Goal: Task Accomplishment & Management: Use online tool/utility

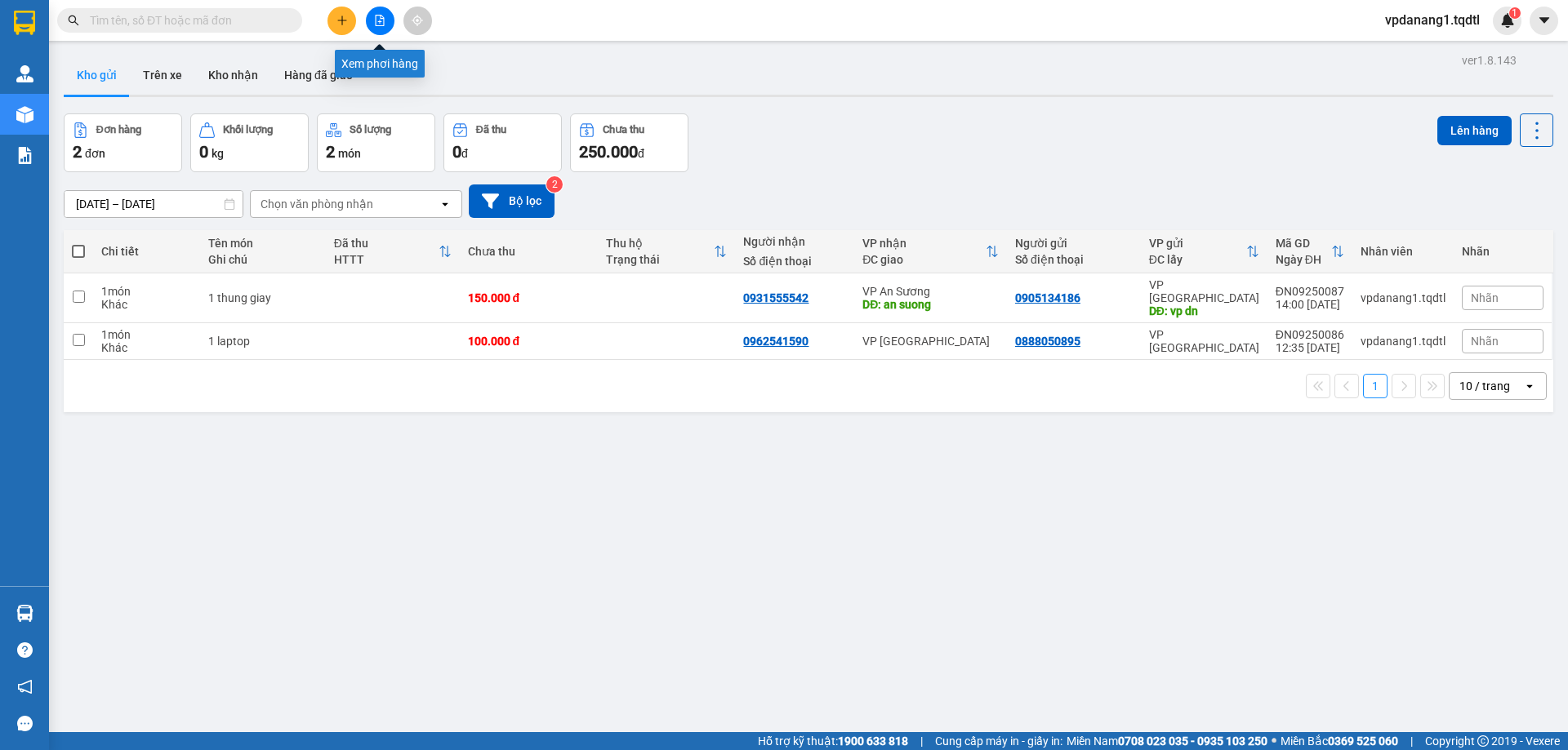
click at [379, 10] on button at bounding box center [380, 21] width 29 height 29
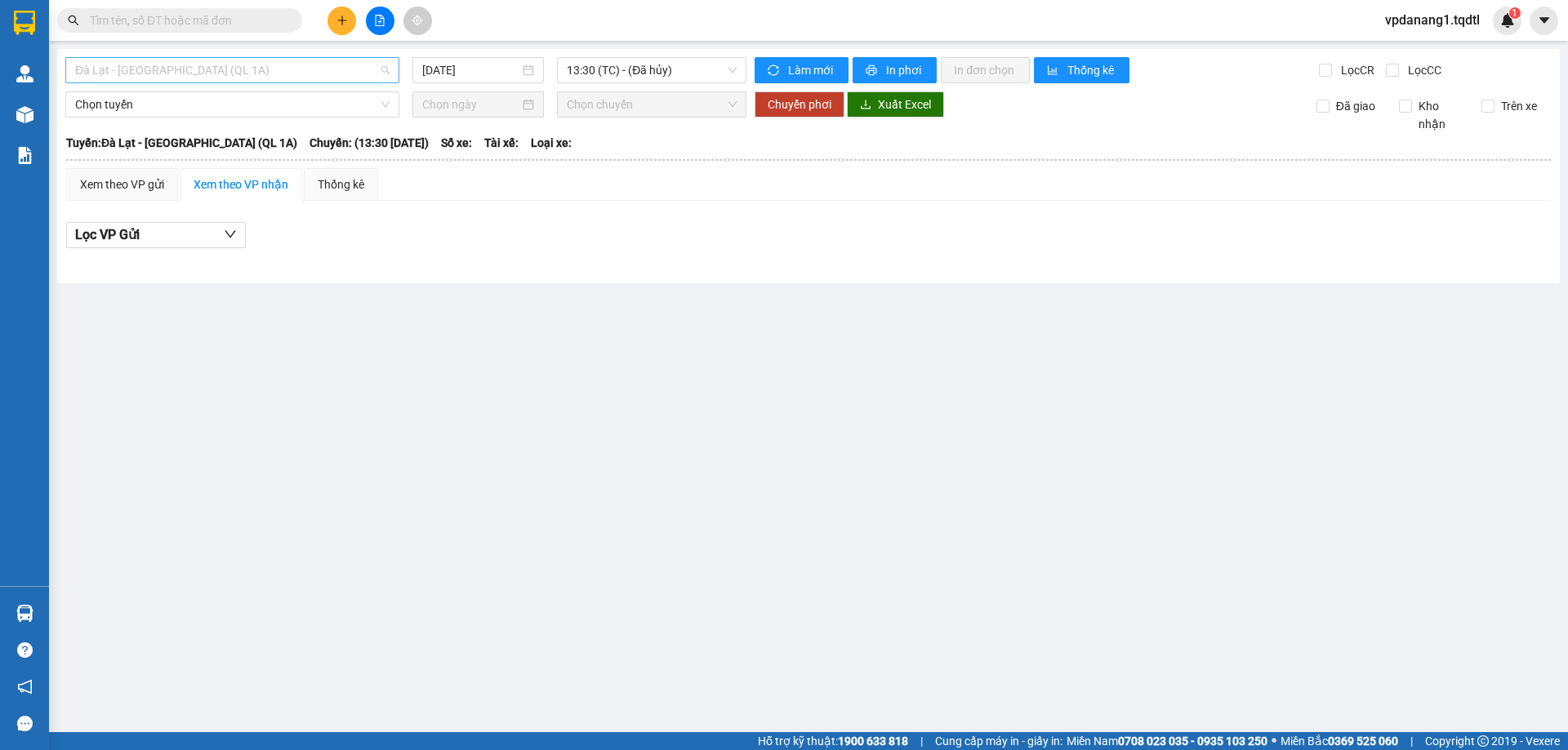
click at [313, 68] on span "Đà Lạt - [GEOGRAPHIC_DATA] (QL 1A)" at bounding box center [232, 70] width 314 height 25
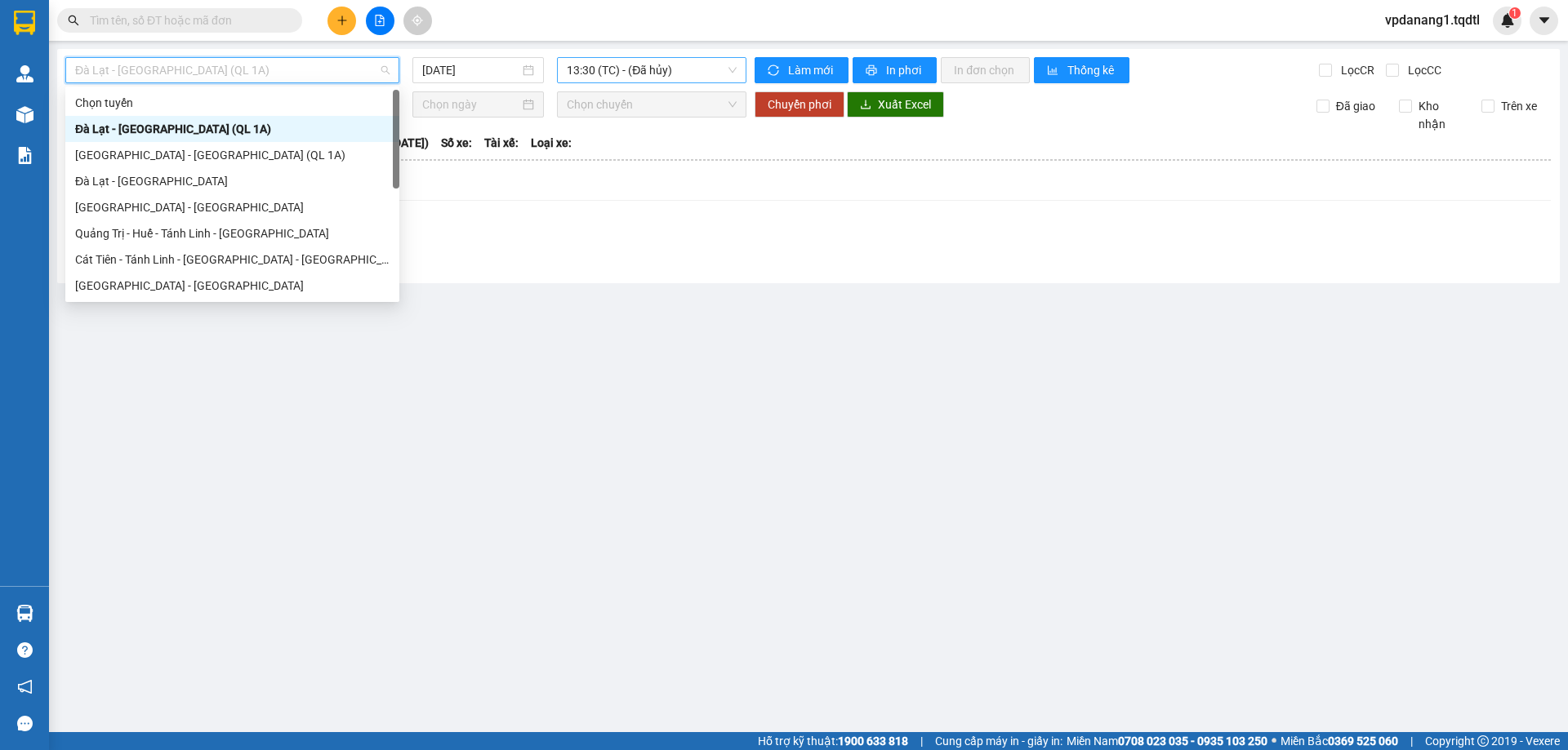
click at [616, 75] on span "13:30 (TC) - (Đã hủy)" at bounding box center [652, 70] width 169 height 25
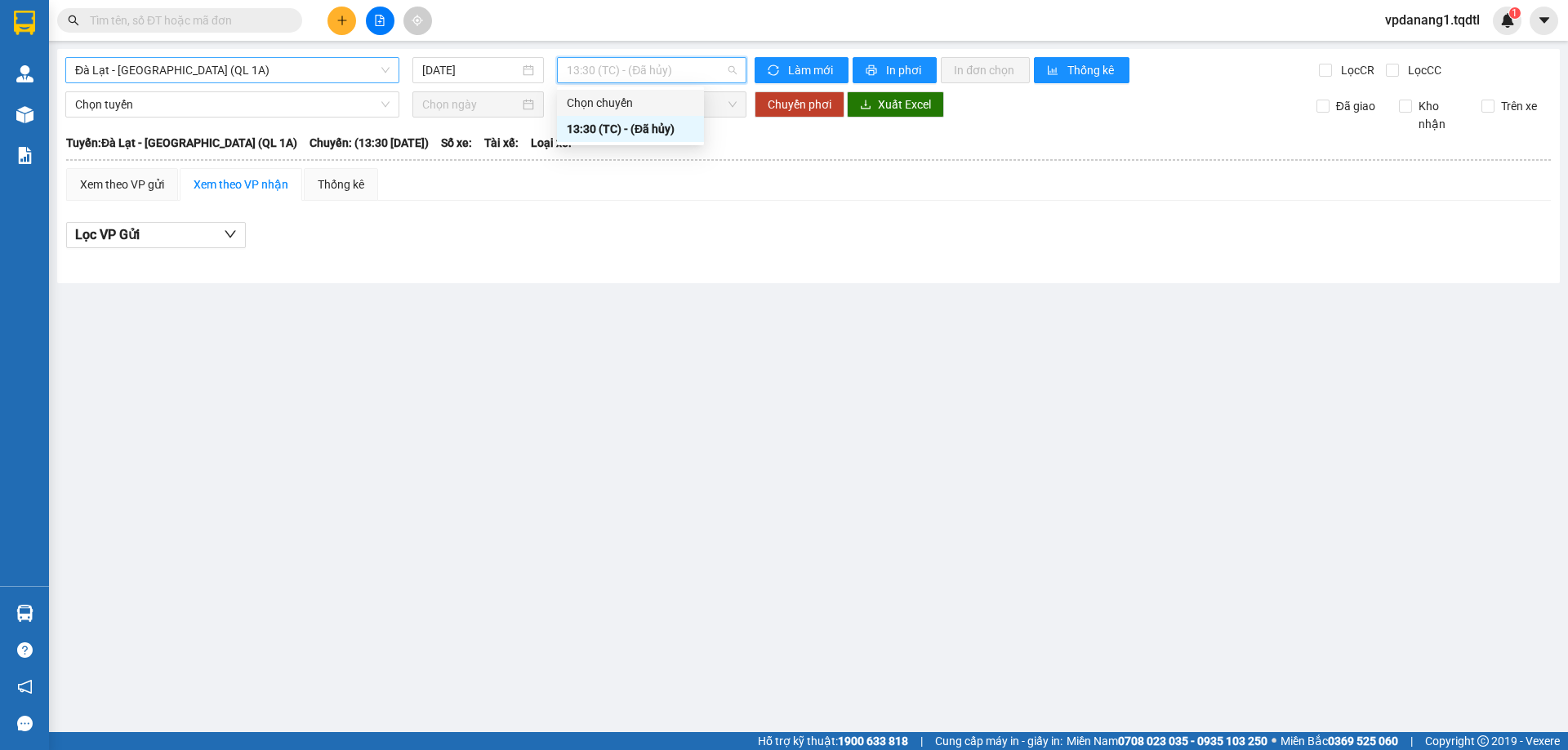
click at [344, 67] on span "Đà Lạt - [GEOGRAPHIC_DATA] (QL 1A)" at bounding box center [232, 70] width 314 height 25
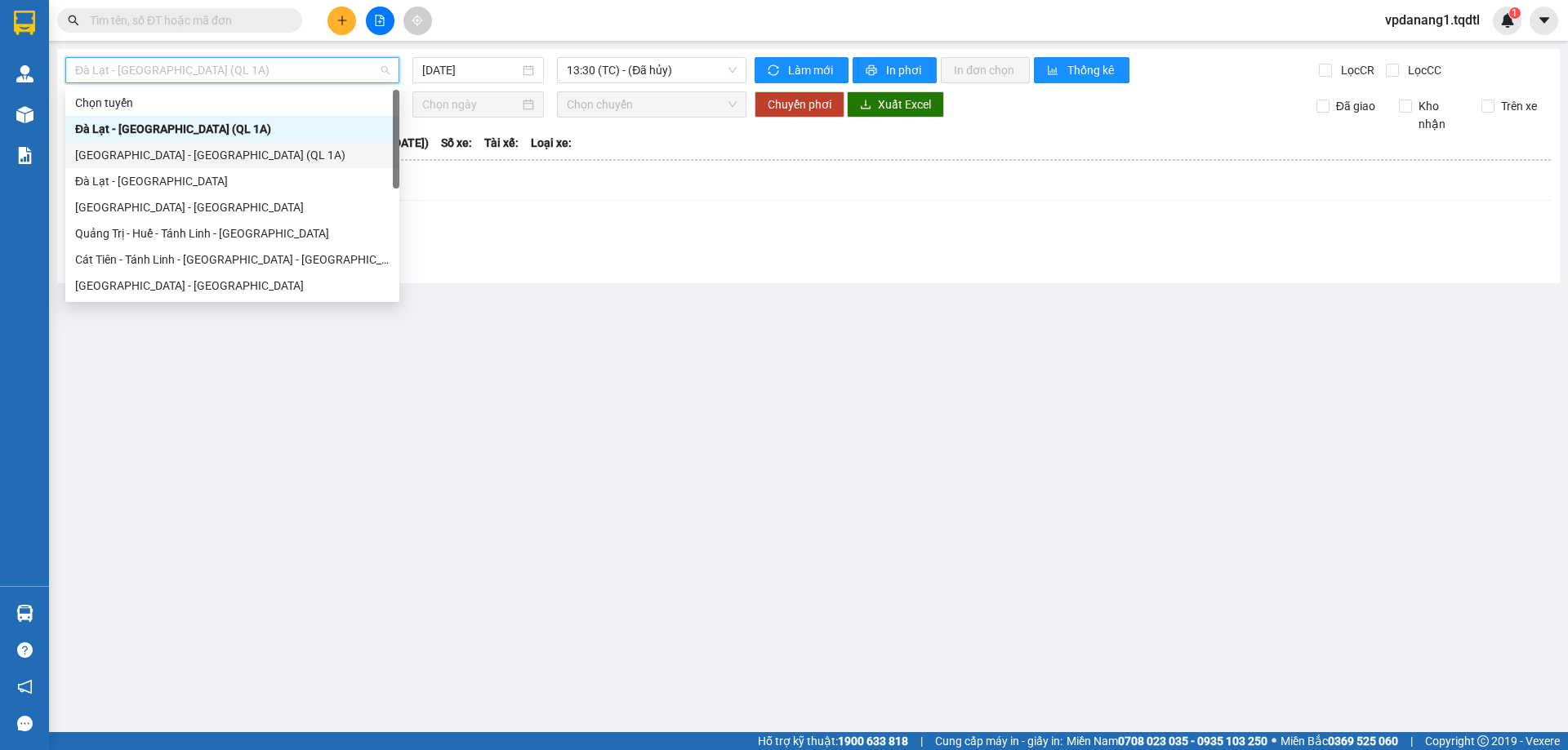
drag, startPoint x: 335, startPoint y: 155, endPoint x: 559, endPoint y: 132, distance: 225.2
click at [335, 153] on div "[GEOGRAPHIC_DATA] - [GEOGRAPHIC_DATA] (QL 1A)" at bounding box center [232, 155] width 314 height 18
type input "[DATE]"
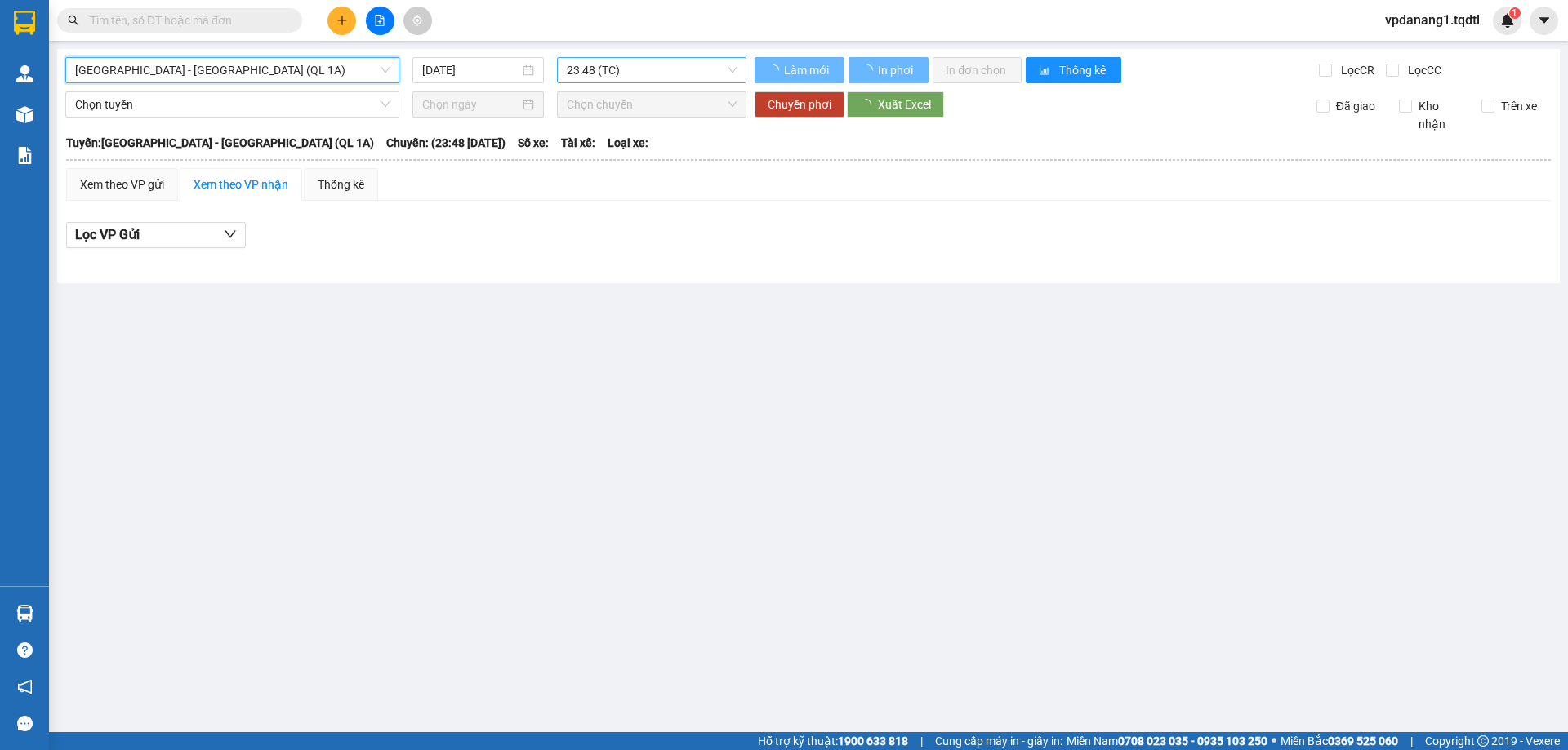
drag, startPoint x: 689, startPoint y: 55, endPoint x: 689, endPoint y: 67, distance: 12.0
click at [689, 65] on div "[GEOGRAPHIC_DATA] - [GEOGRAPHIC_DATA] (QL 1A) [GEOGRAPHIC_DATA] - [GEOGRAPHIC_D…" at bounding box center [808, 166] width 1503 height 234
click at [689, 67] on span "23:48 (TC)" at bounding box center [652, 70] width 169 height 25
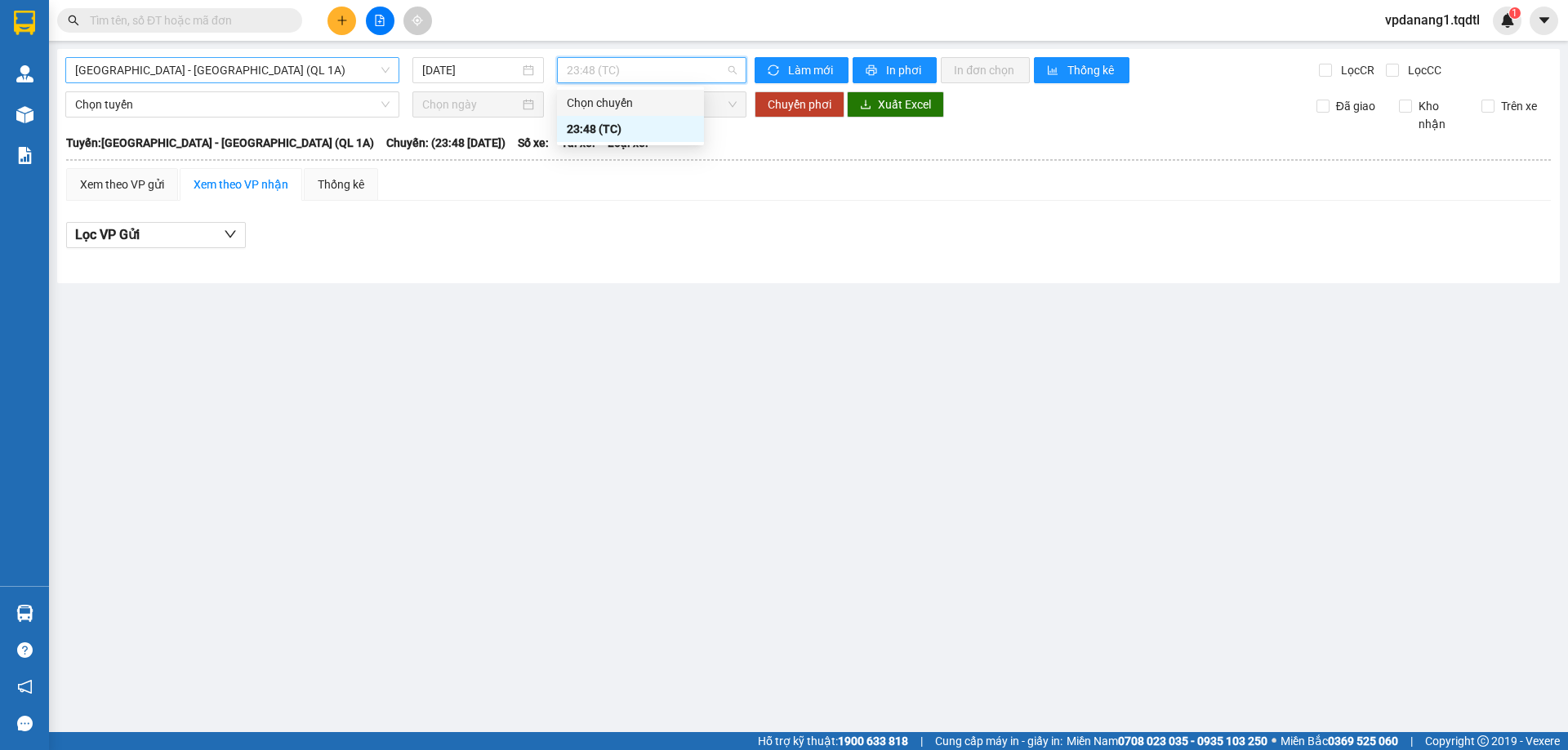
click at [388, 58] on span "[GEOGRAPHIC_DATA] - [GEOGRAPHIC_DATA] (QL 1A)" at bounding box center [232, 70] width 314 height 25
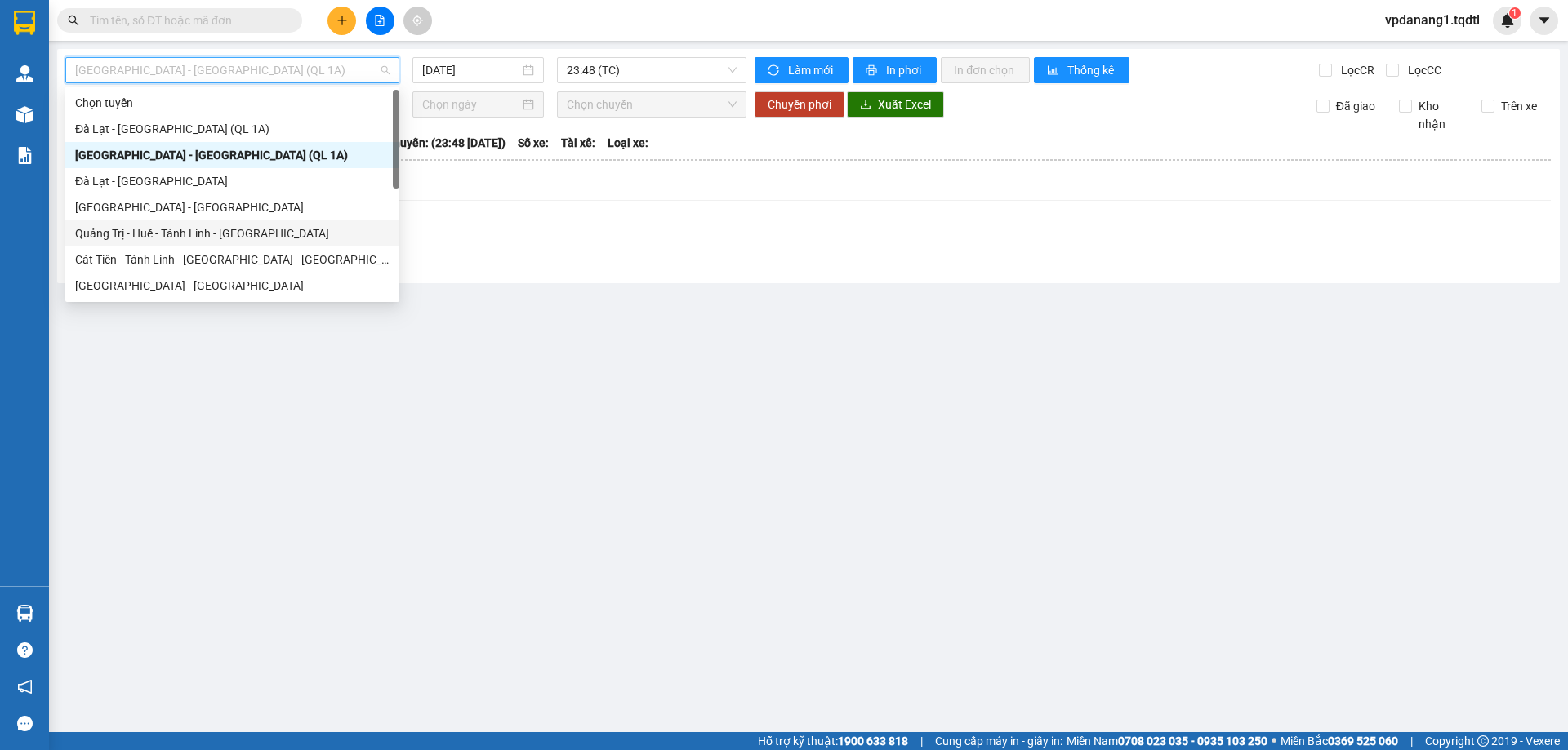
click at [285, 233] on div "Quảng Trị - Huế - Tánh Linh - [GEOGRAPHIC_DATA]" at bounding box center [232, 234] width 314 height 18
type input "[DATE]"
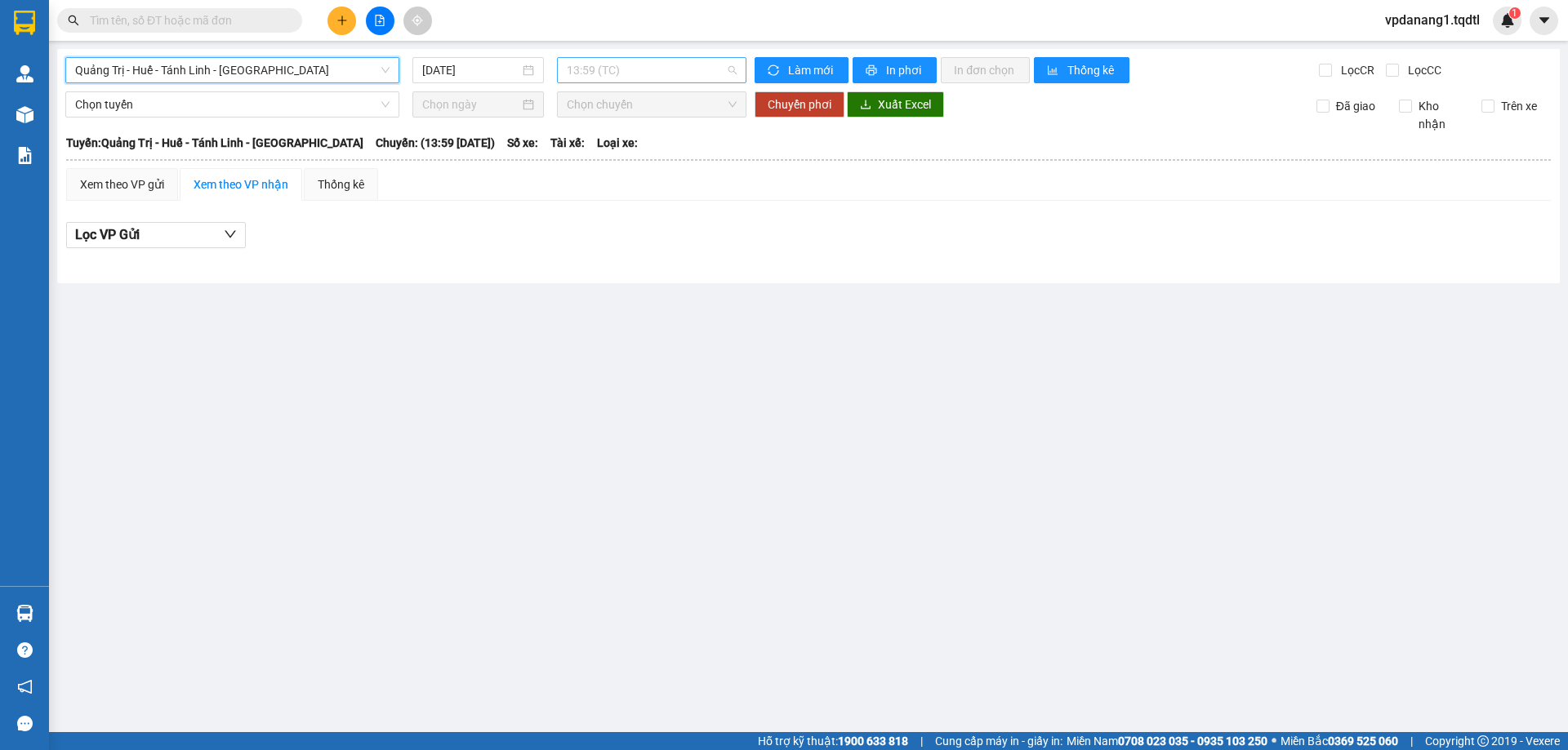
click at [689, 70] on span "13:59 (TC)" at bounding box center [652, 70] width 169 height 25
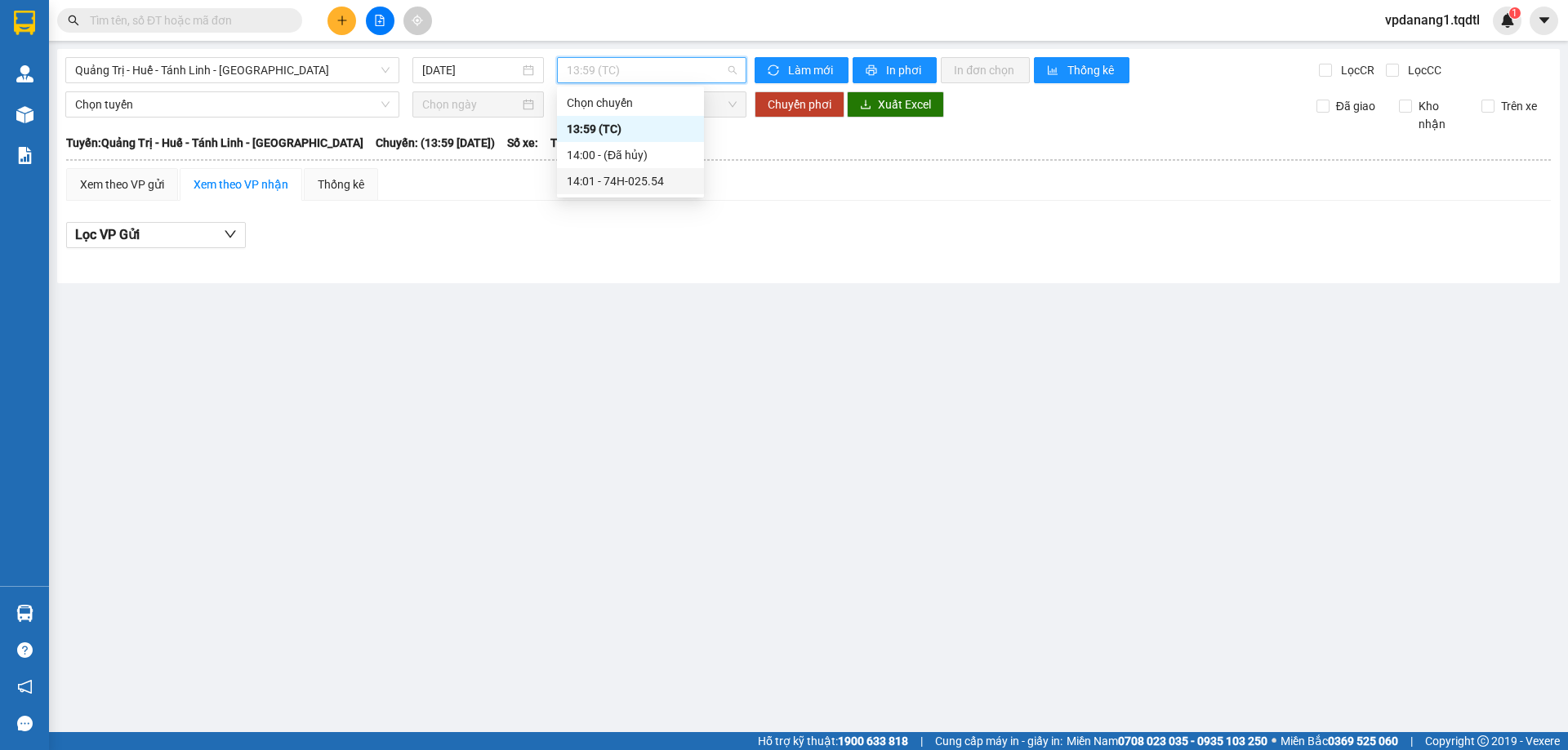
click at [683, 174] on div "14:01 - 74H-025.54" at bounding box center [630, 181] width 128 height 18
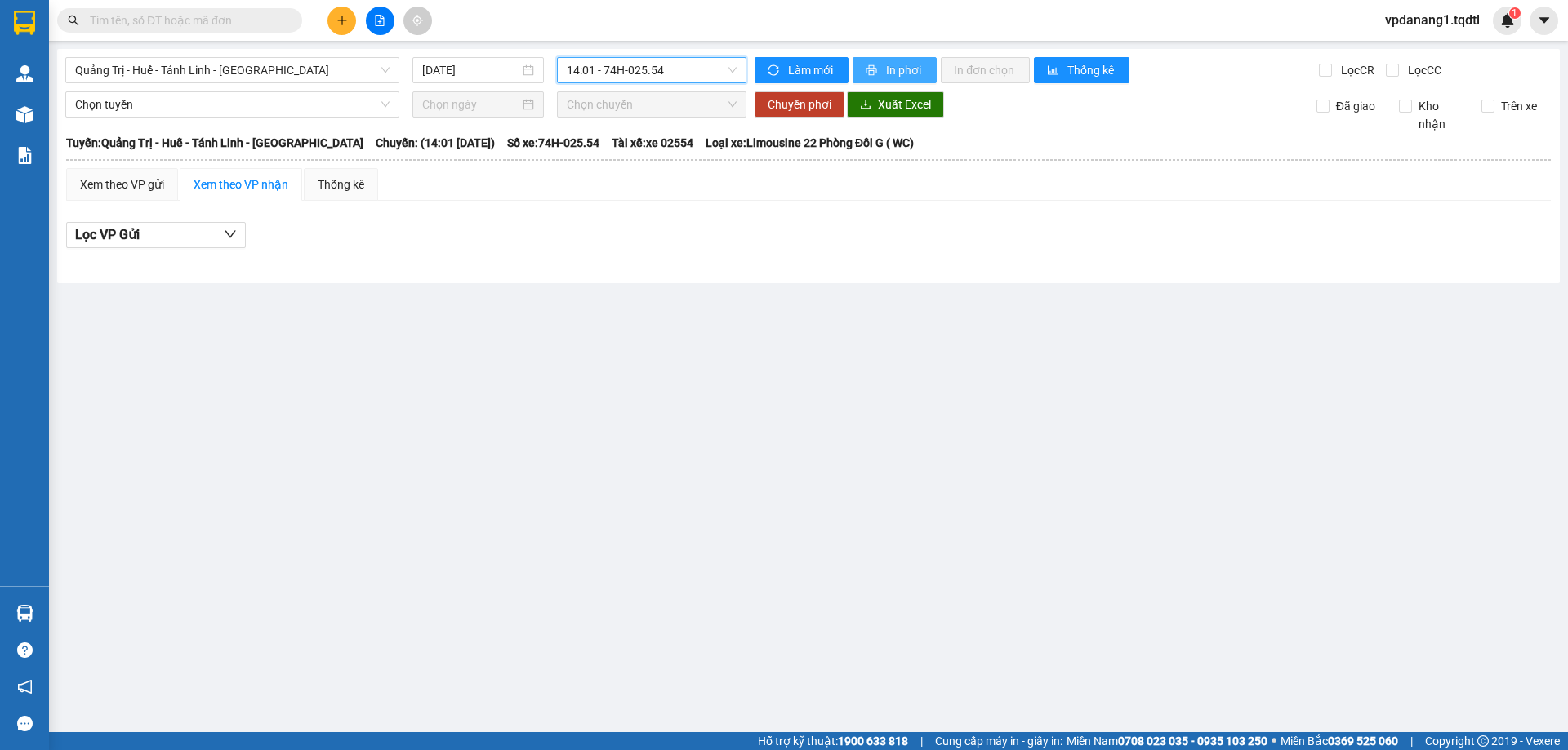
click at [877, 67] on span "printer" at bounding box center [872, 71] width 14 height 13
click at [916, 80] on button "In phơi" at bounding box center [894, 70] width 84 height 26
click at [904, 82] on button "In phơi" at bounding box center [894, 70] width 84 height 26
click at [907, 76] on span "In phơi" at bounding box center [905, 70] width 38 height 18
click at [887, 68] on span "In phơi" at bounding box center [905, 70] width 38 height 18
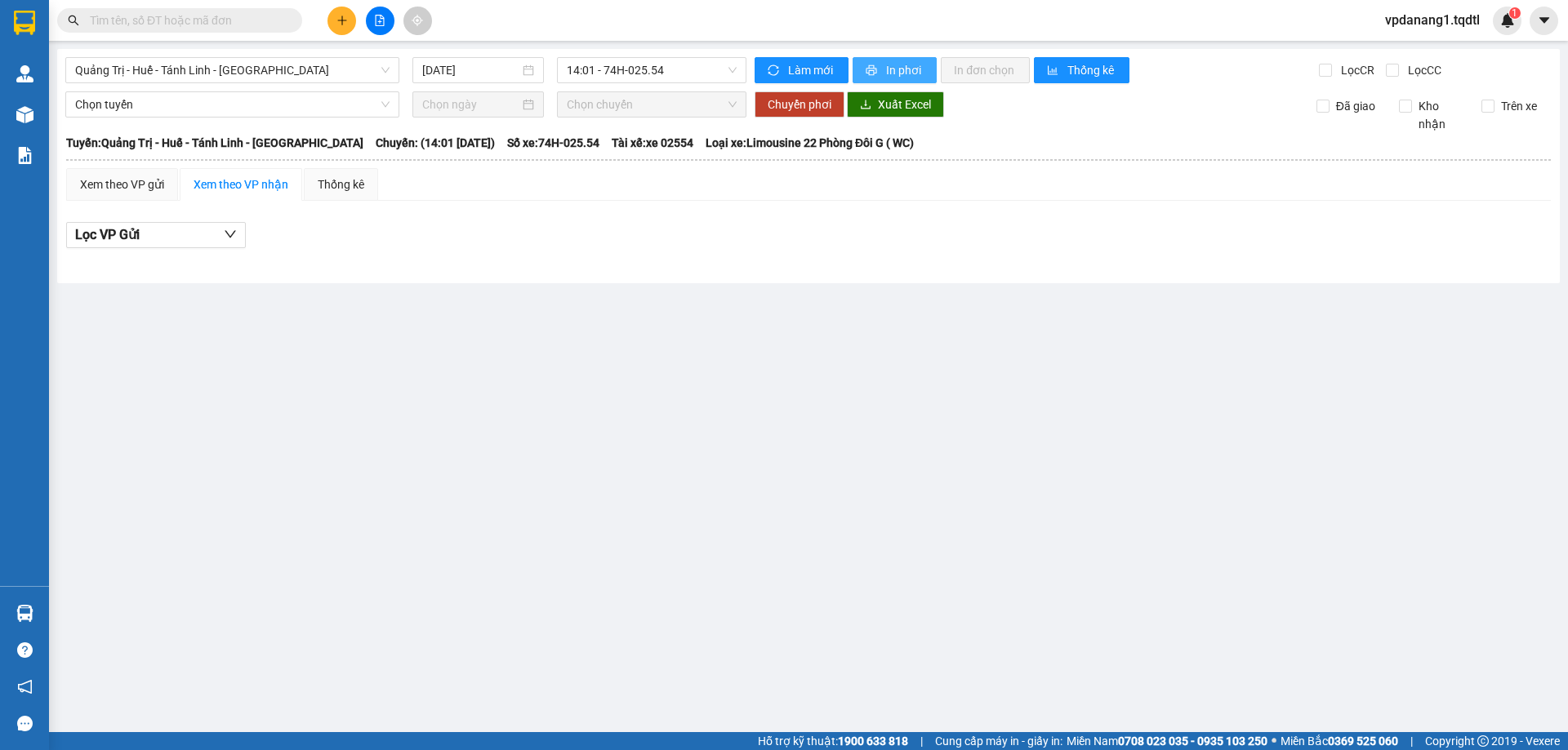
click at [877, 71] on span "printer" at bounding box center [872, 71] width 14 height 13
drag, startPoint x: 1338, startPoint y: 497, endPoint x: 1285, endPoint y: 546, distance: 72.2
click at [1307, 540] on main "Quảng Trị - Huế - Tánh Linh - Cát Tiên 14/09/2025 14:01 - 74H-025.54 Làm mới In…" at bounding box center [784, 366] width 1568 height 732
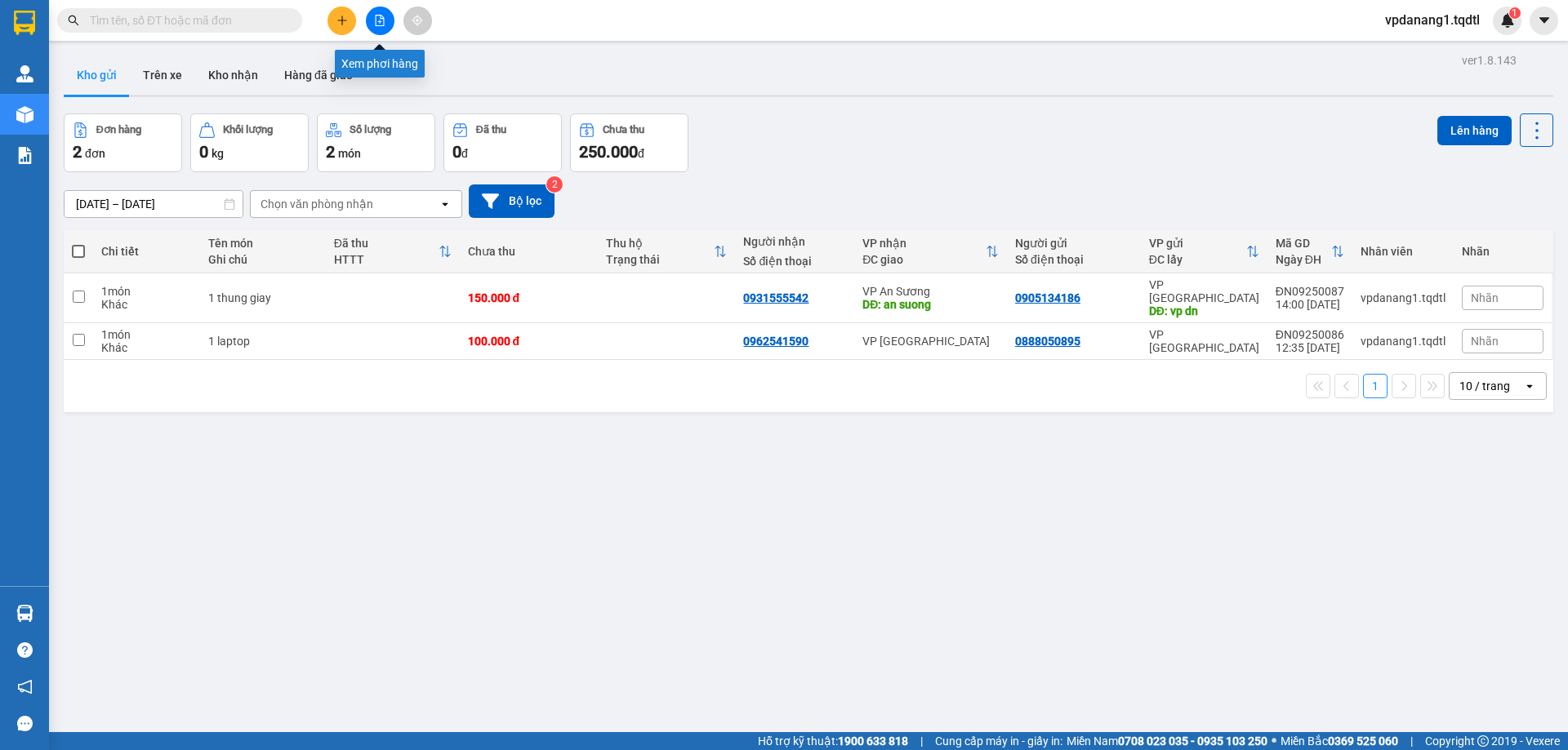
click at [380, 13] on button at bounding box center [380, 21] width 29 height 29
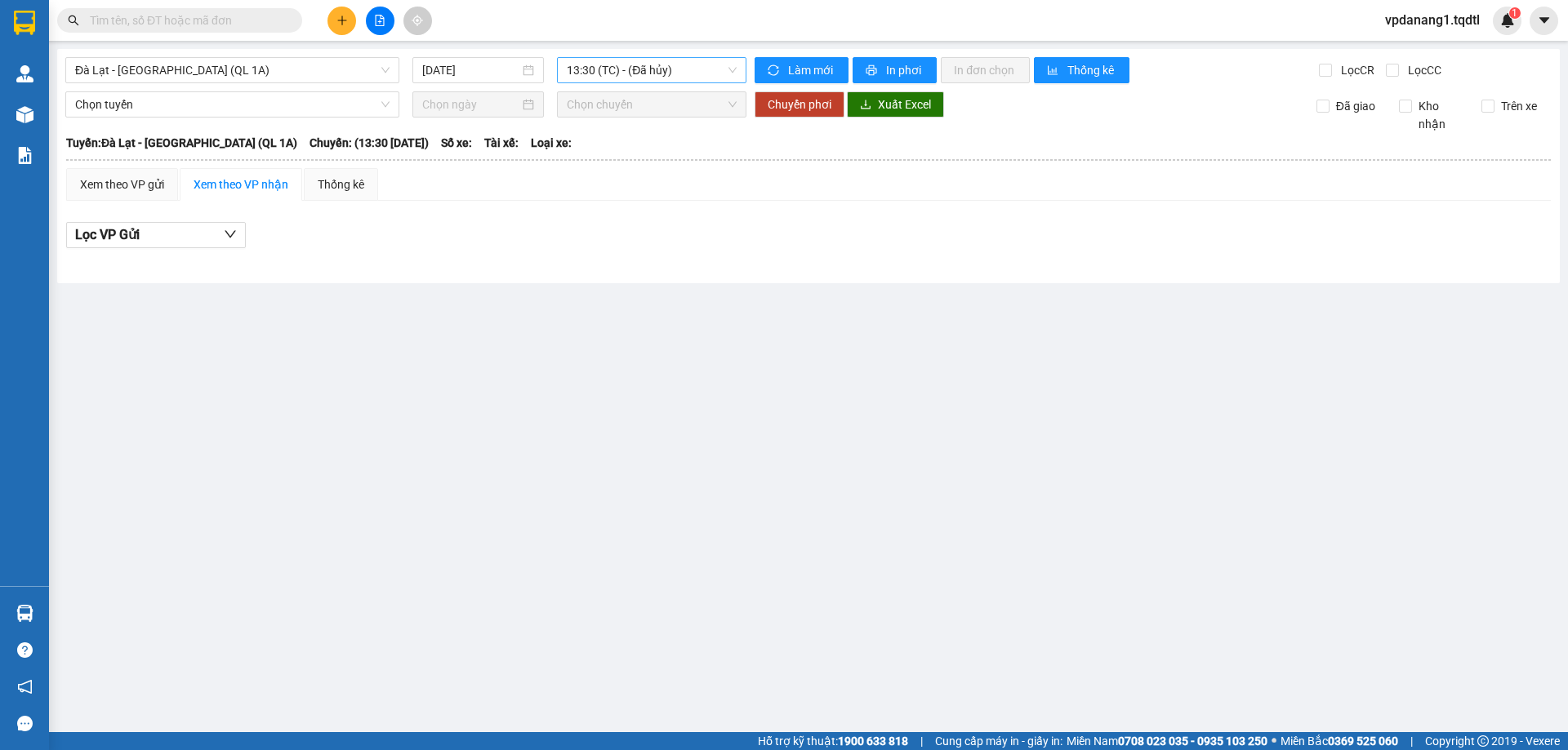
click at [625, 72] on span "13:30 (TC) - (Đã hủy)" at bounding box center [652, 70] width 169 height 25
click at [343, 72] on span "Đà Lạt - [GEOGRAPHIC_DATA] (QL 1A)" at bounding box center [232, 70] width 314 height 25
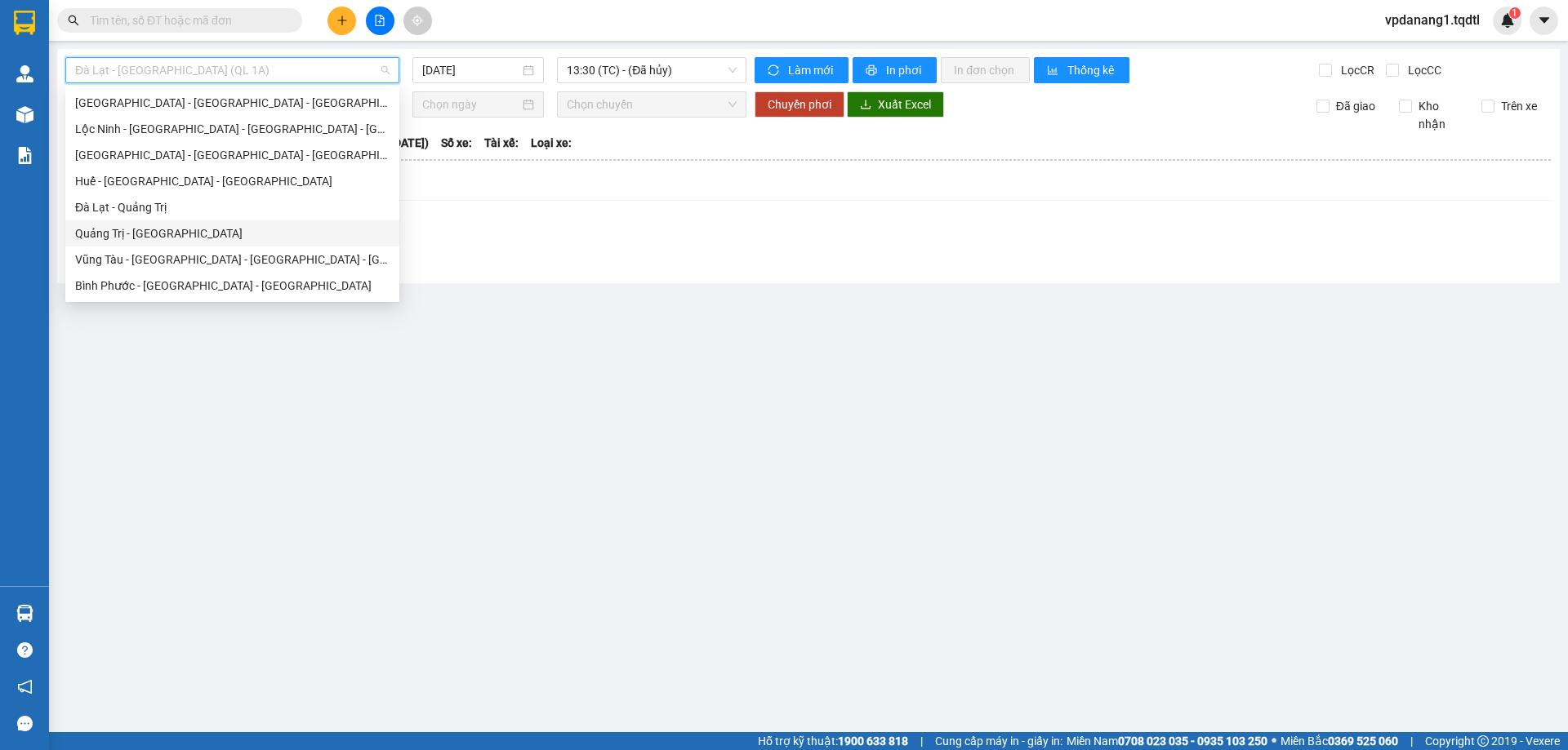
scroll to position [95, 0]
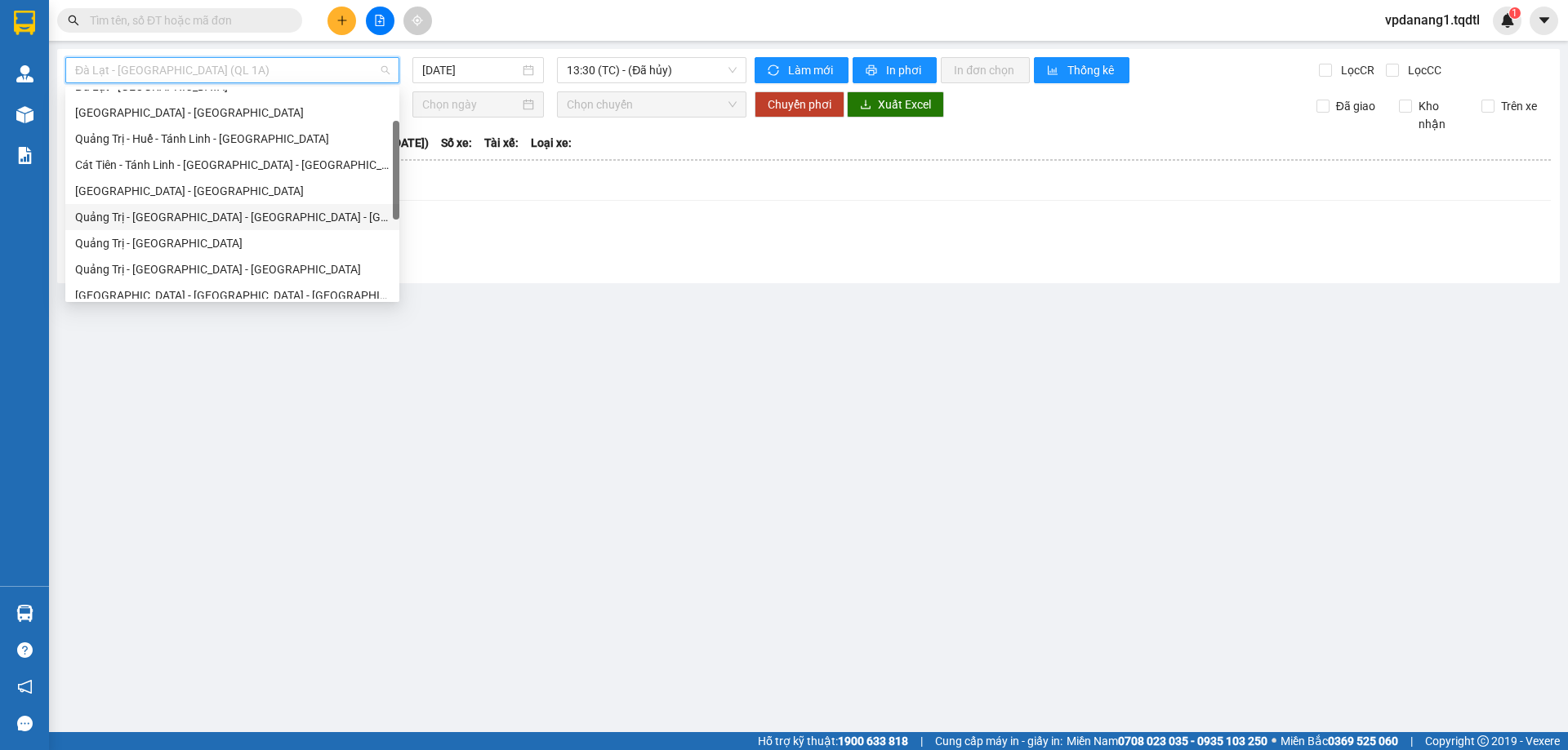
click at [234, 208] on div "Quảng Trị - [GEOGRAPHIC_DATA] - [GEOGRAPHIC_DATA] - [GEOGRAPHIC_DATA]" at bounding box center [232, 217] width 334 height 26
type input "[DATE]"
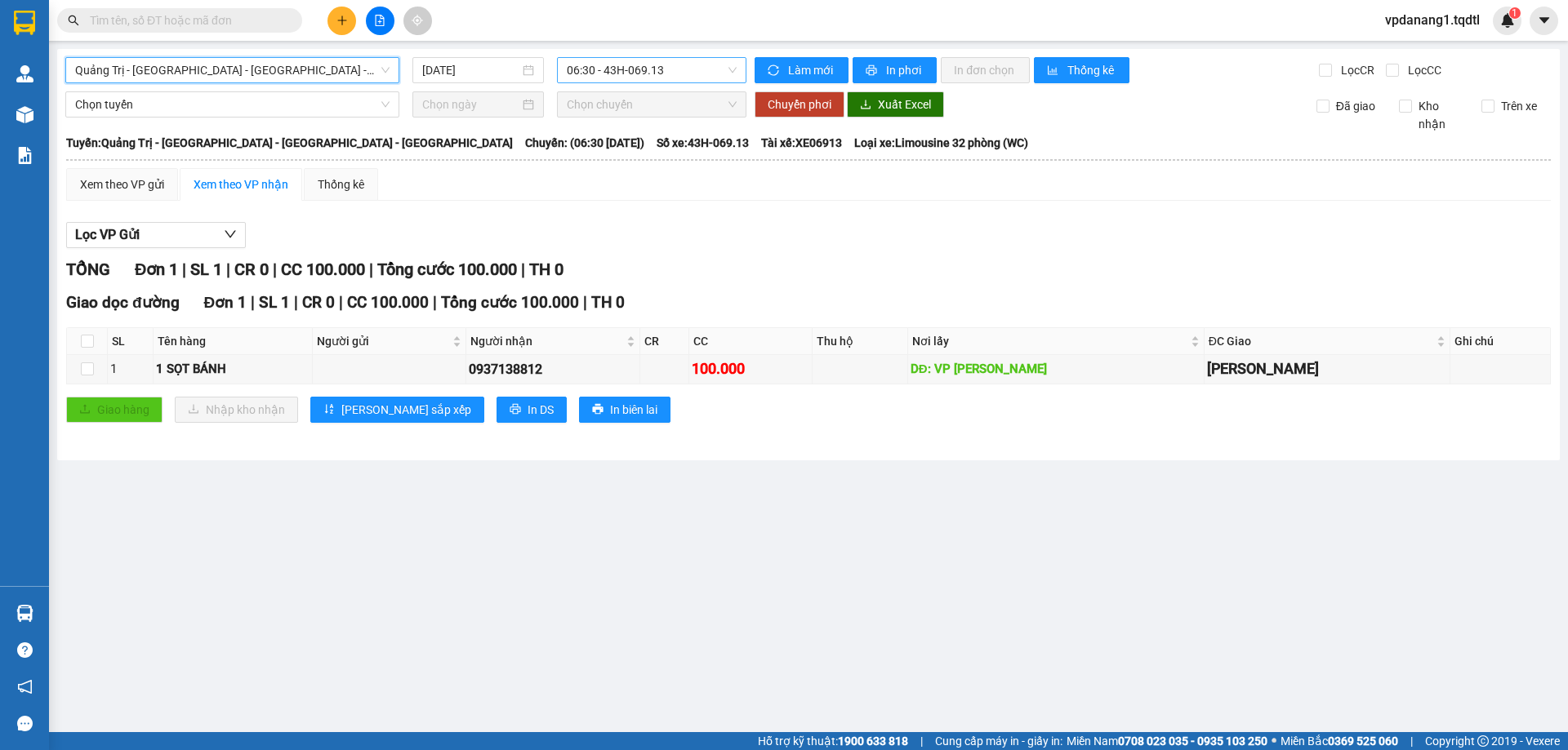
click at [708, 72] on span "06:30 - 43H-069.13" at bounding box center [652, 70] width 169 height 25
click at [865, 67] on icon "printer" at bounding box center [871, 70] width 12 height 12
click at [338, 63] on span "Quảng Trị - [GEOGRAPHIC_DATA] - [GEOGRAPHIC_DATA] - [GEOGRAPHIC_DATA]" at bounding box center [232, 70] width 314 height 25
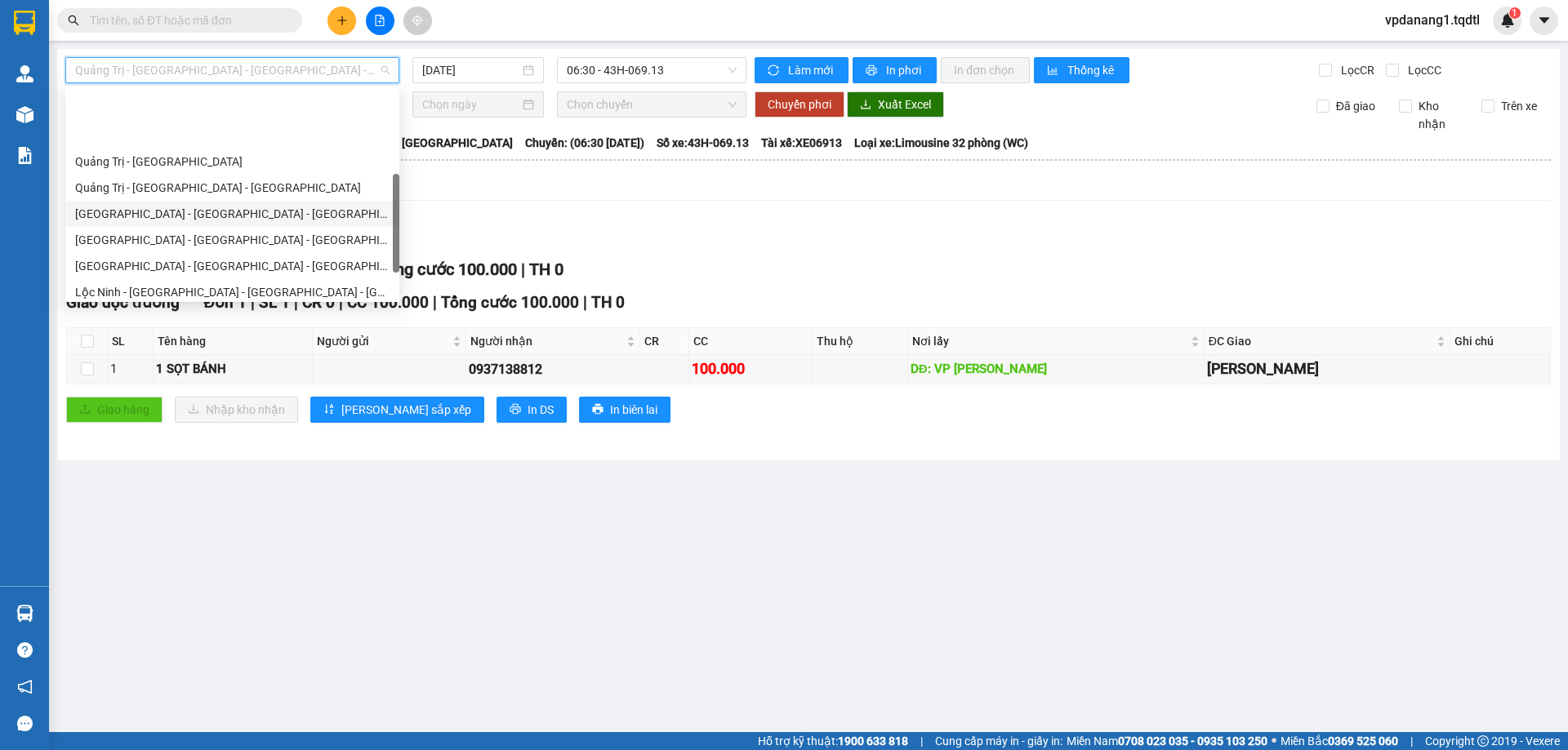
scroll to position [258, 0]
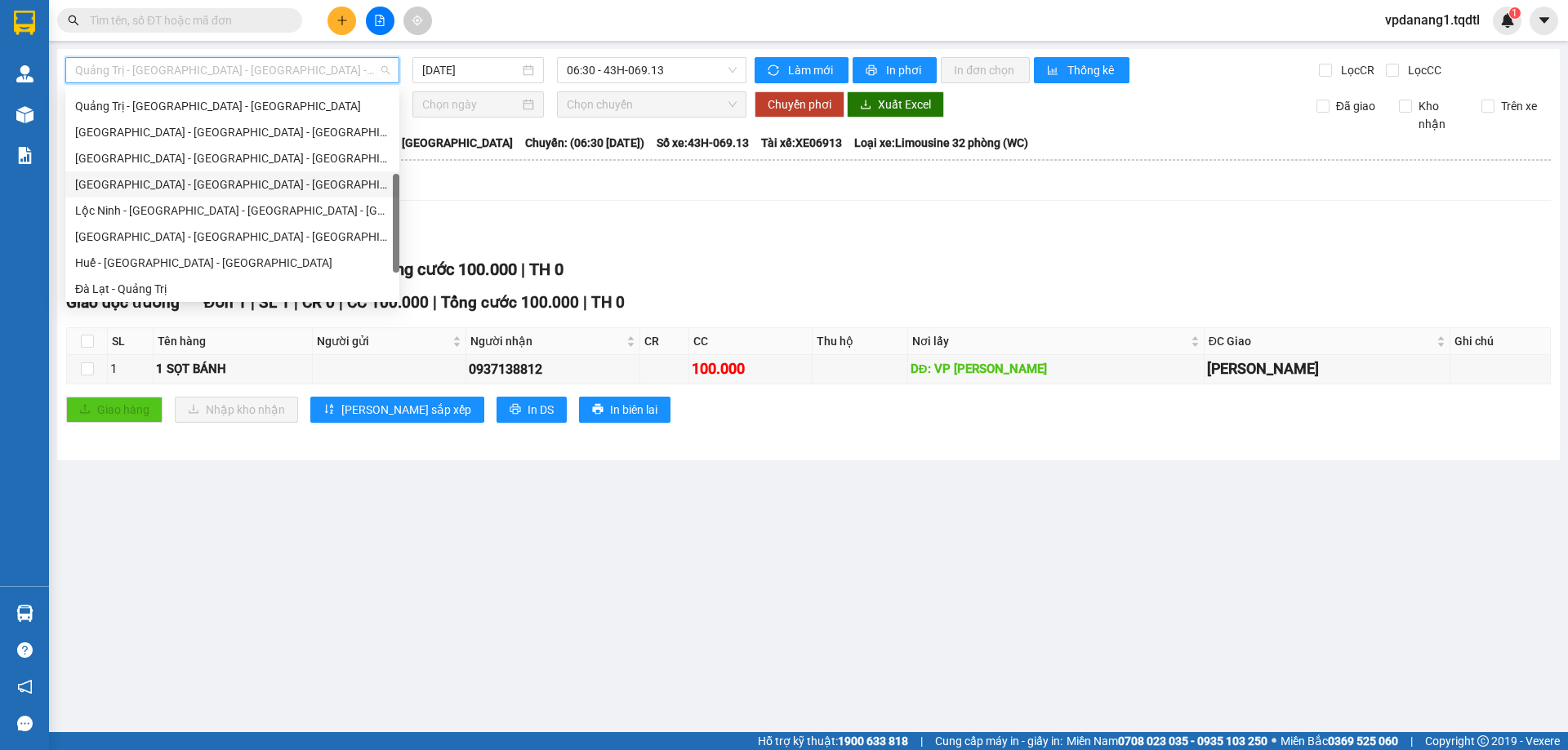
click at [260, 183] on div "[GEOGRAPHIC_DATA] - [GEOGRAPHIC_DATA] - [GEOGRAPHIC_DATA] - [GEOGRAPHIC_DATA]" at bounding box center [232, 184] width 314 height 18
type input "[DATE]"
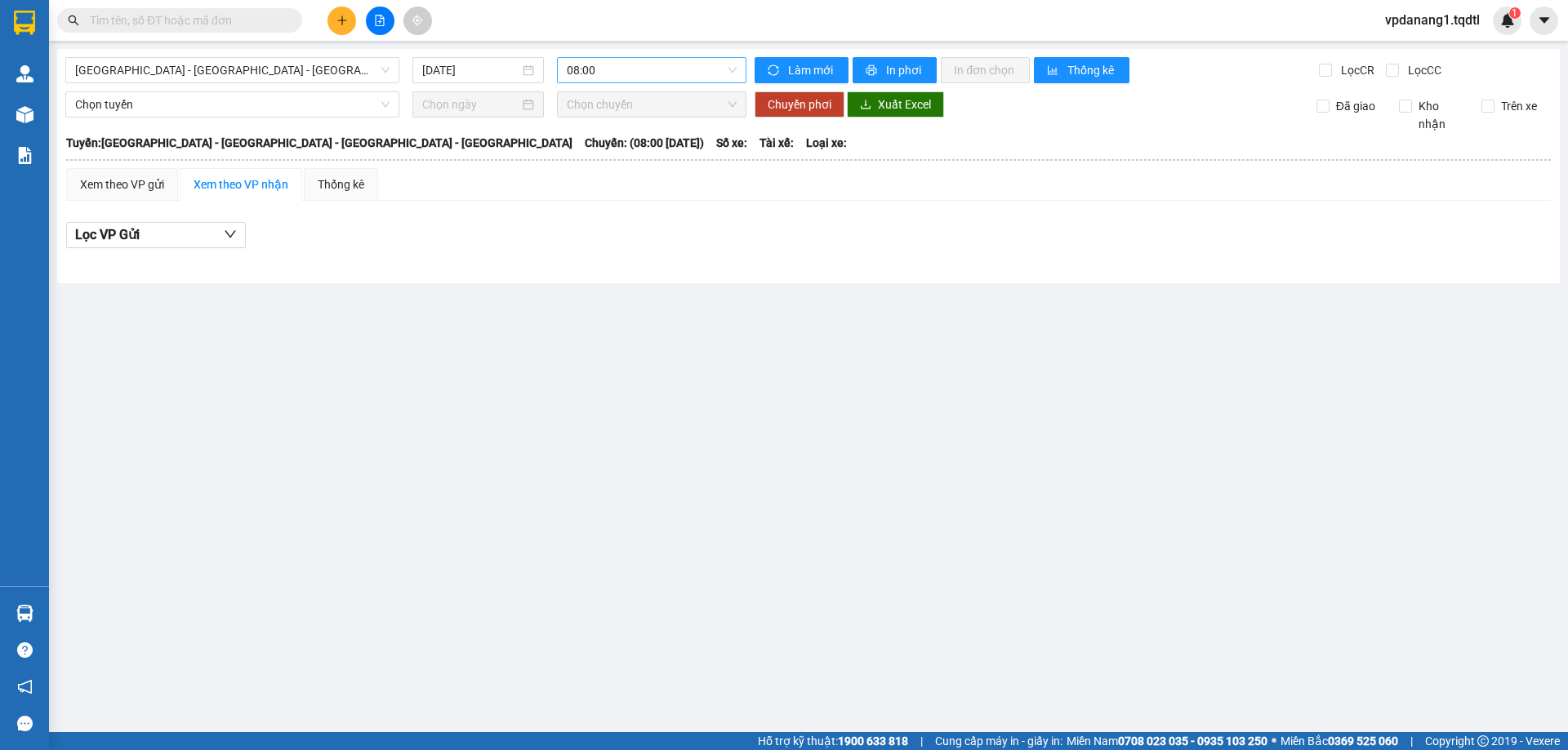
drag, startPoint x: 640, startPoint y: 56, endPoint x: 638, endPoint y: 76, distance: 20.1
click at [641, 56] on div "[GEOGRAPHIC_DATA] - [GEOGRAPHIC_DATA] - [GEOGRAPHIC_DATA] - [GEOGRAPHIC_DATA] […" at bounding box center [808, 166] width 1503 height 234
drag, startPoint x: 638, startPoint y: 74, endPoint x: 640, endPoint y: 104, distance: 30.1
click at [640, 73] on span "08:00" at bounding box center [652, 70] width 169 height 25
click at [632, 149] on div "08:01 - 43H-063.22" at bounding box center [630, 155] width 128 height 18
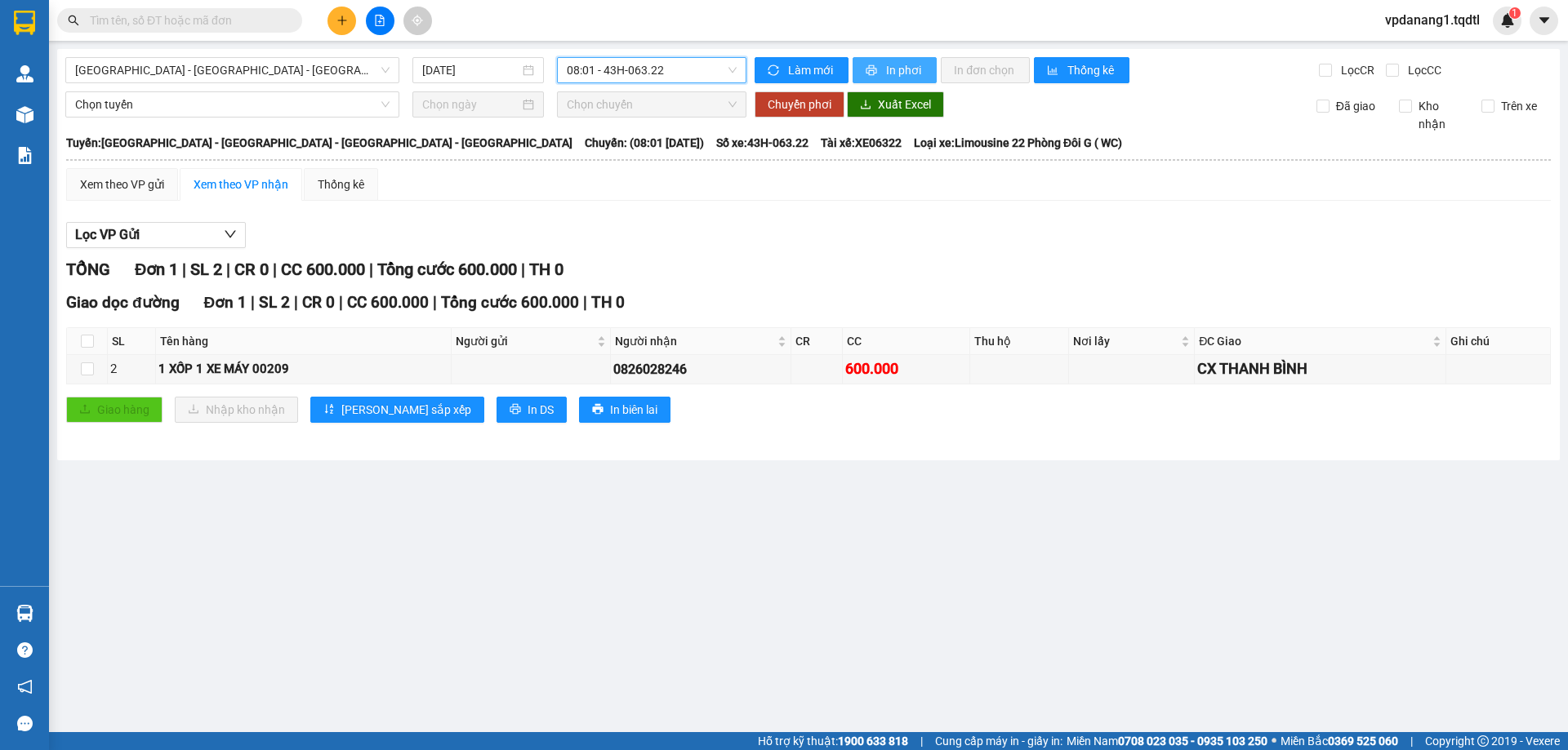
click at [877, 73] on span "printer" at bounding box center [872, 71] width 14 height 13
